Goal: Transaction & Acquisition: Purchase product/service

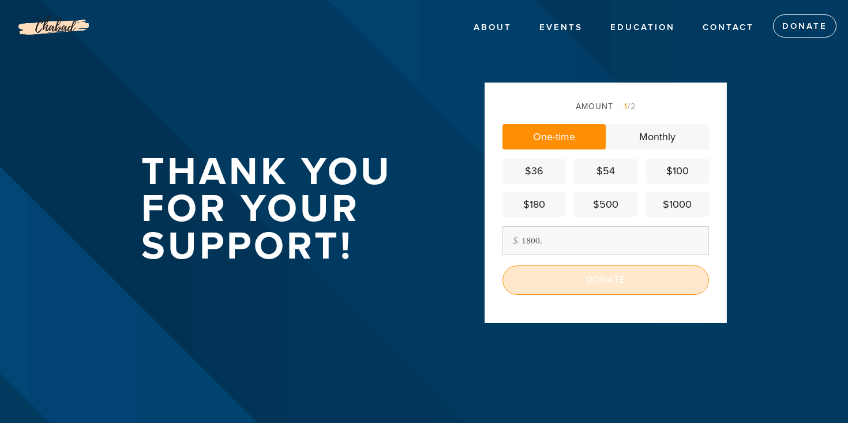
type input "1800."
click at [554, 280] on input "Donate" at bounding box center [605, 279] width 206 height 29
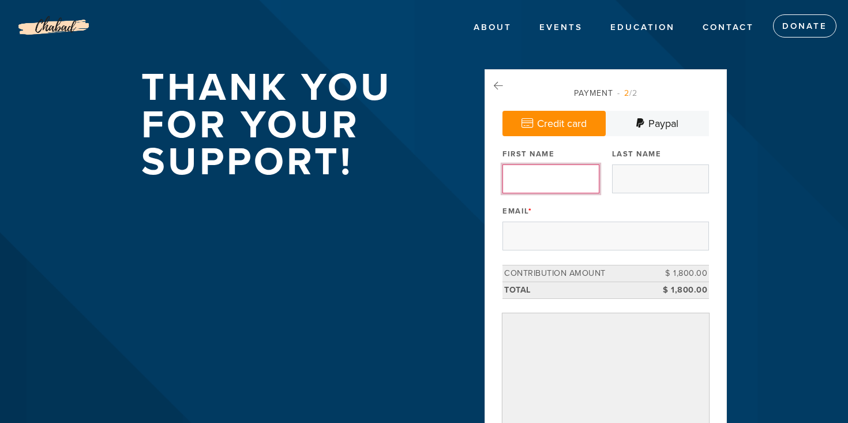
click at [536, 189] on input "First Name" at bounding box center [550, 178] width 97 height 29
type input "Minna and [PERSON_NAME]"
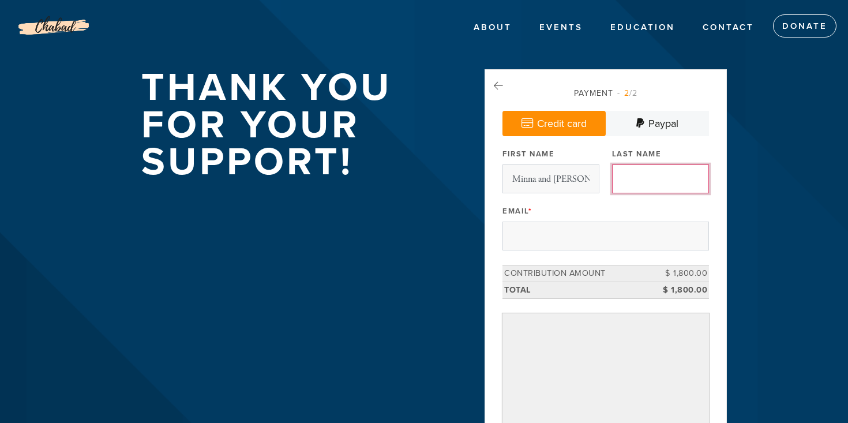
click at [622, 183] on input "Last Name" at bounding box center [660, 178] width 97 height 29
type input "[PERSON_NAME]"
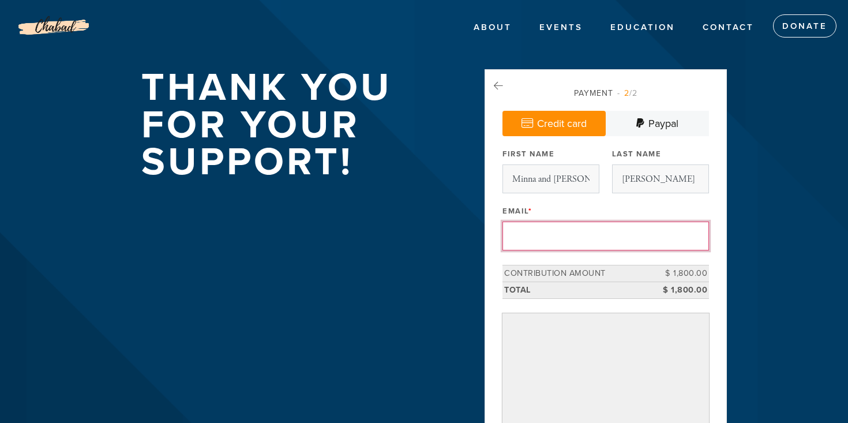
click at [561, 234] on input "Email *" at bounding box center [605, 235] width 206 height 29
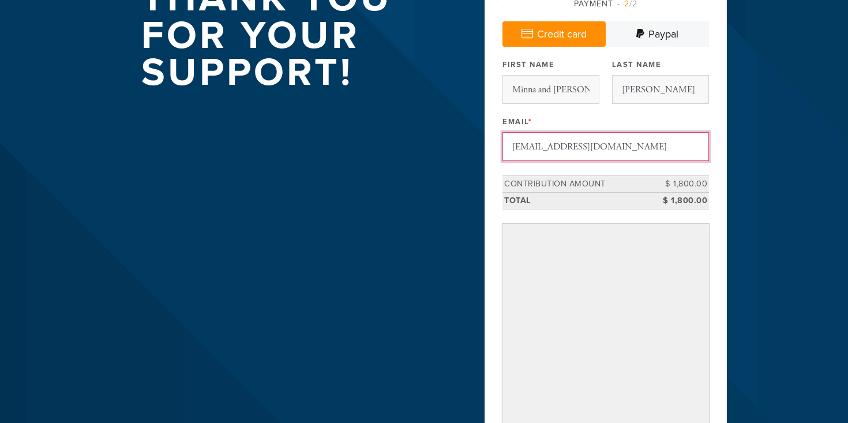
scroll to position [93, 0]
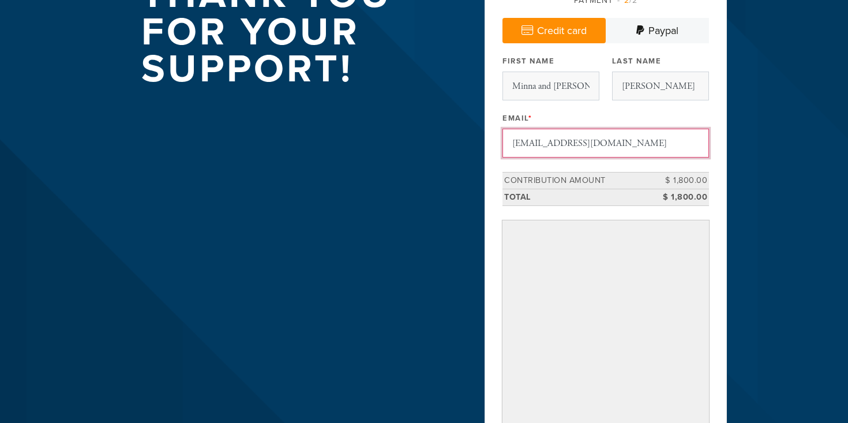
type input "[EMAIL_ADDRESS][DOMAIN_NAME]"
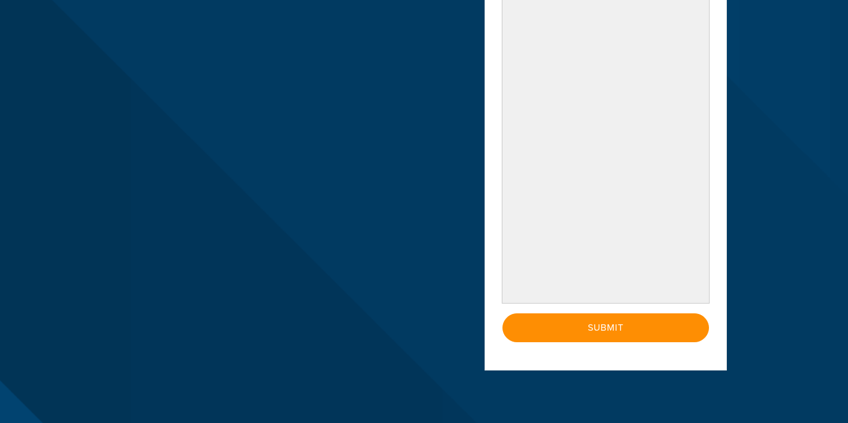
scroll to position [428, 0]
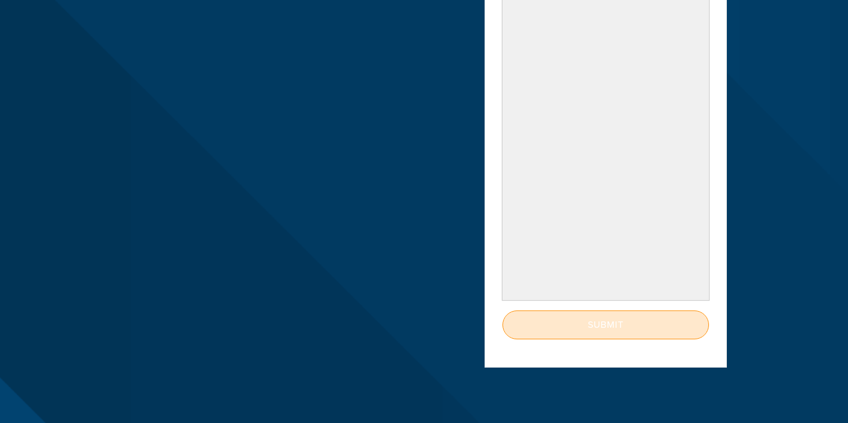
click at [599, 324] on input "Submit" at bounding box center [605, 324] width 206 height 29
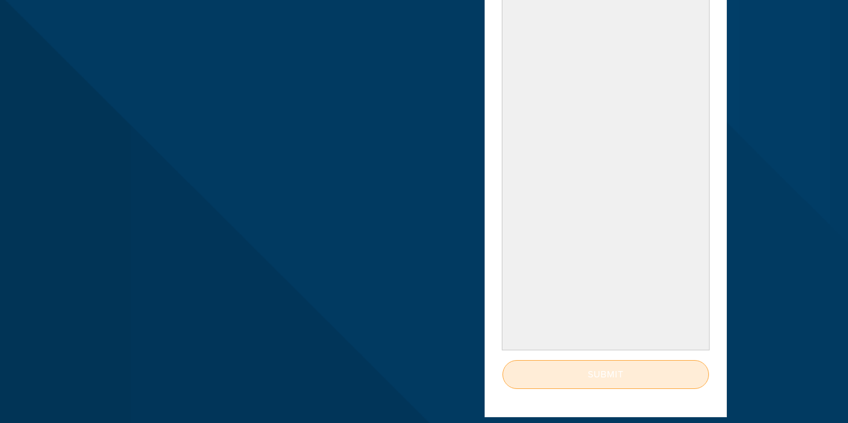
scroll to position [212, 0]
